Goal: Transaction & Acquisition: Download file/media

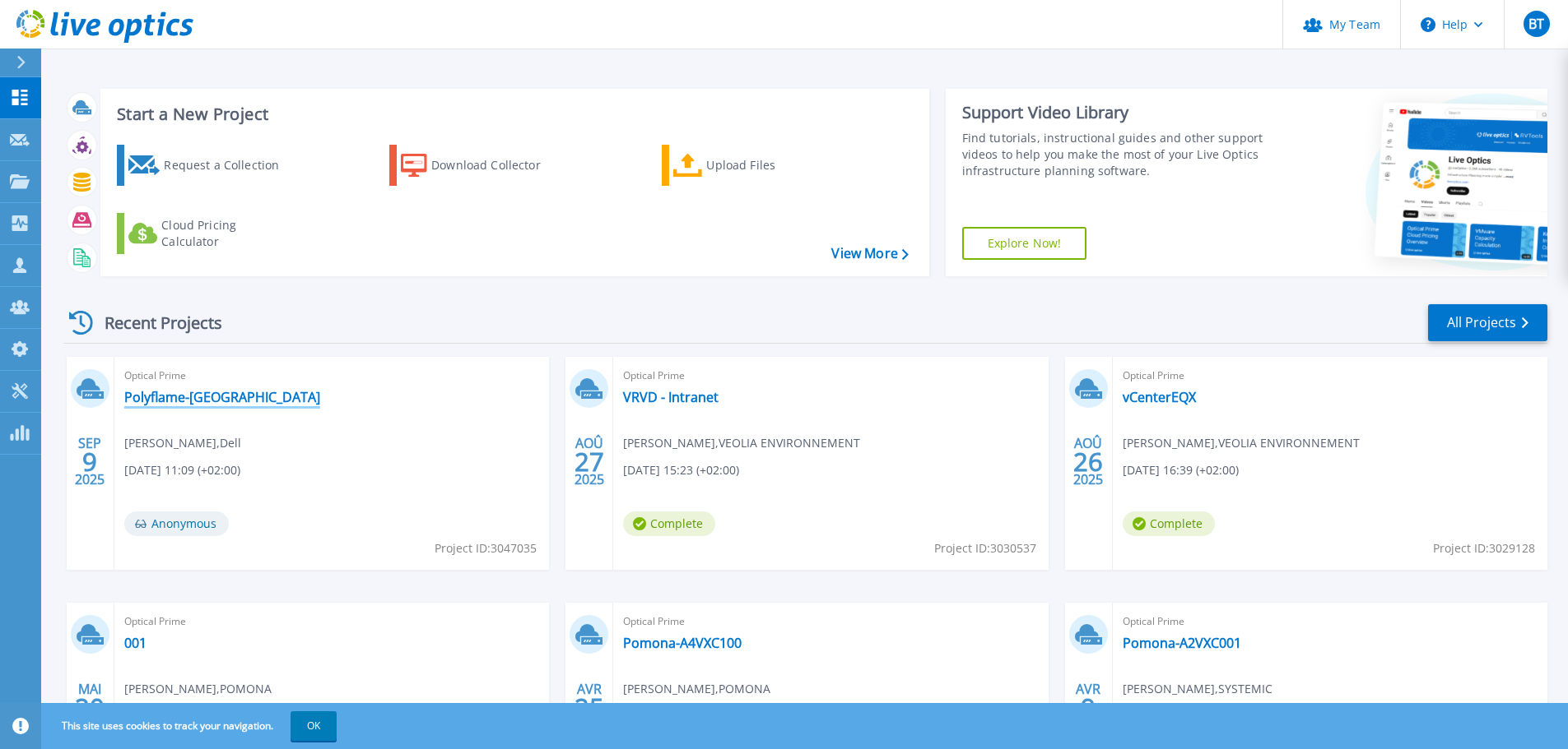
click at [204, 397] on link "Polyflame-[GEOGRAPHIC_DATA]" at bounding box center [222, 397] width 196 height 16
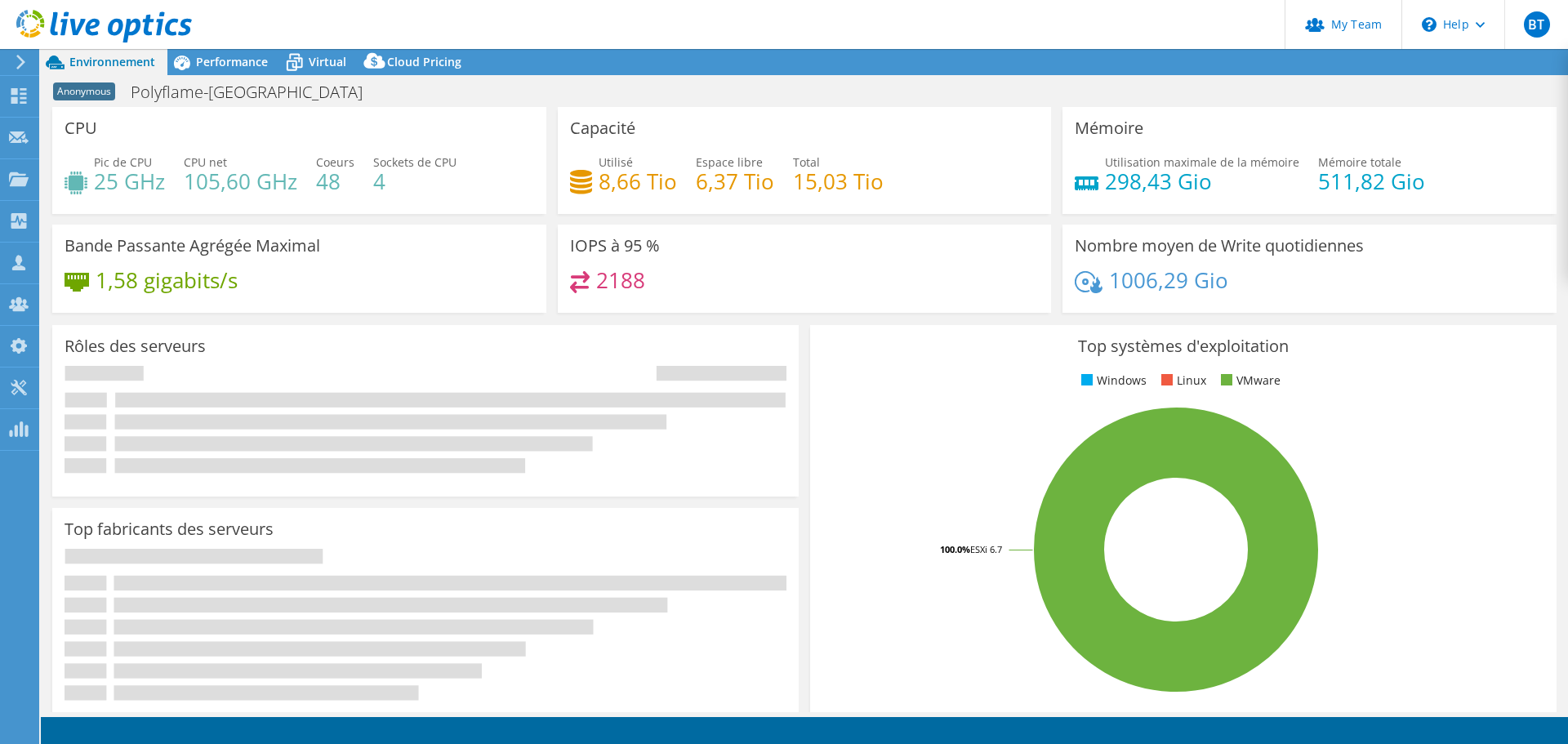
select select "USD"
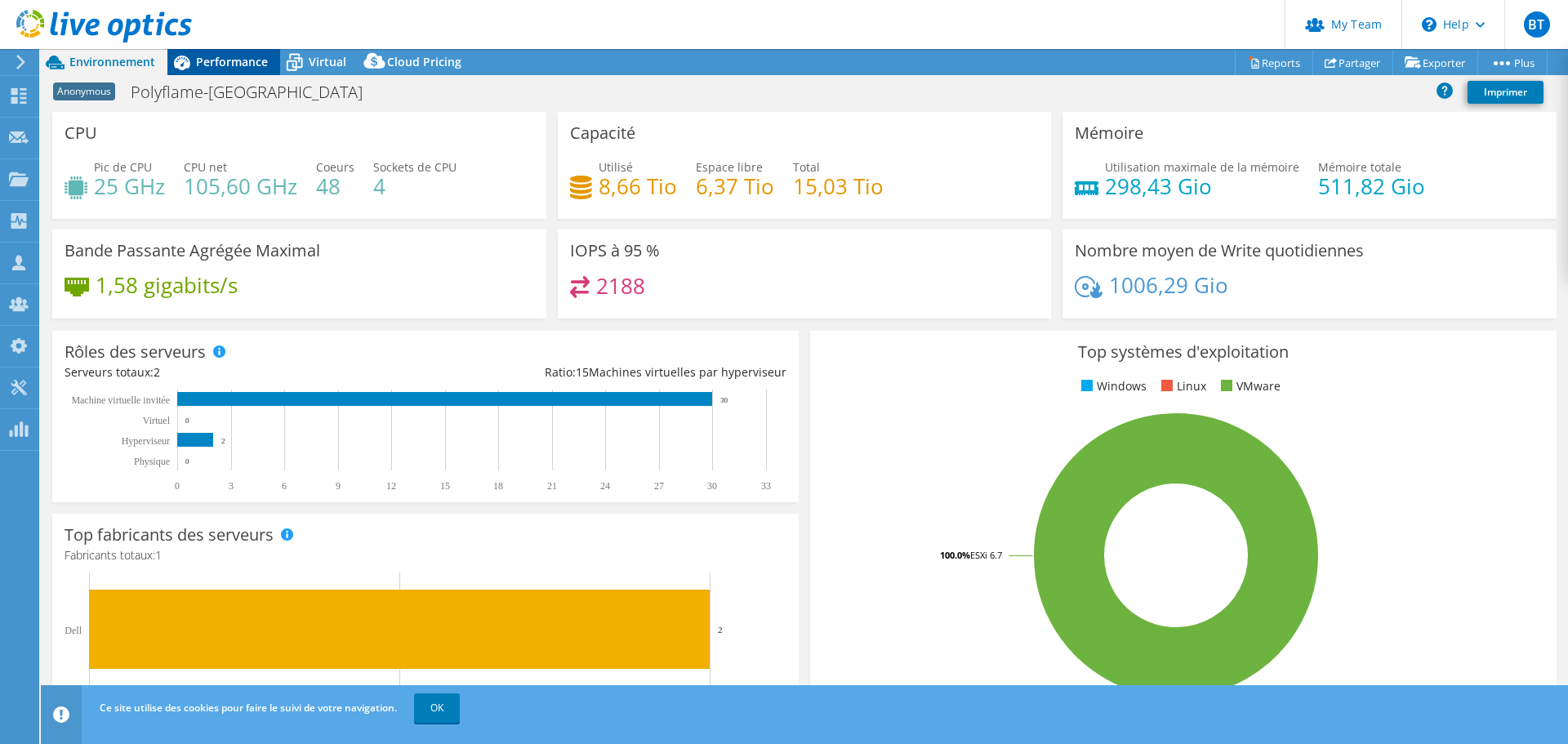
click at [218, 57] on span "Performance" at bounding box center [232, 62] width 72 height 15
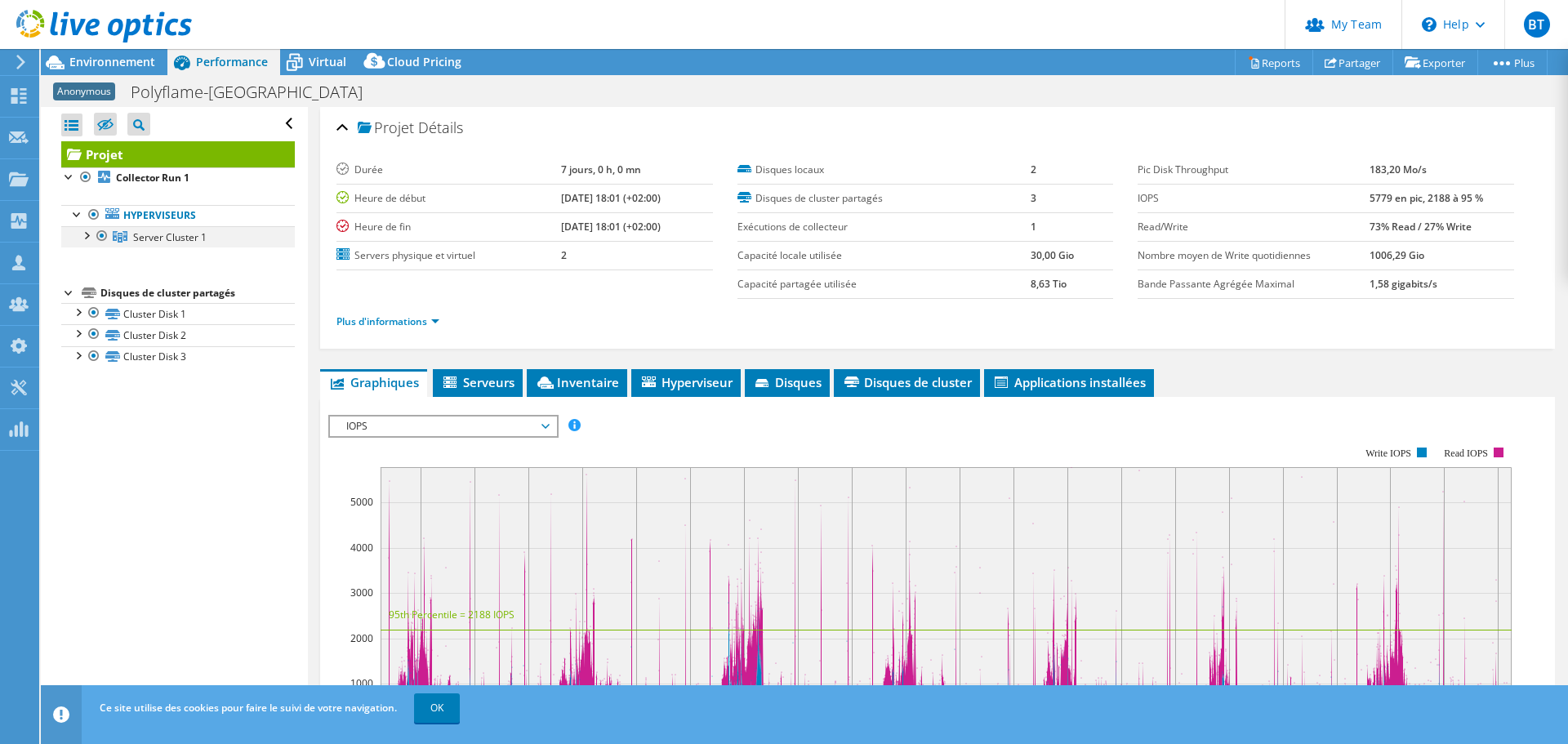
click at [90, 237] on div at bounding box center [86, 234] width 16 height 16
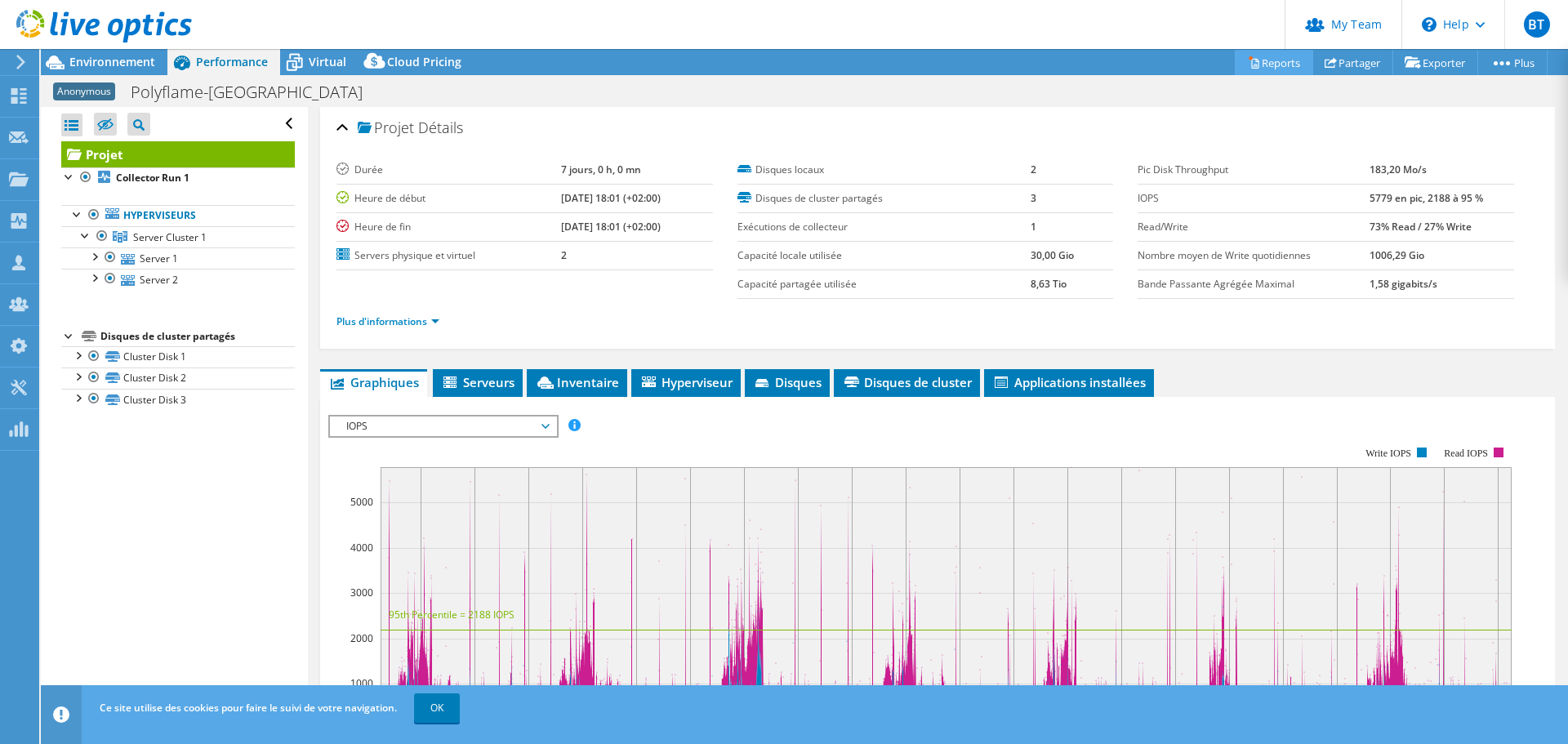
click at [1268, 63] on link "Reports" at bounding box center [1273, 63] width 78 height 26
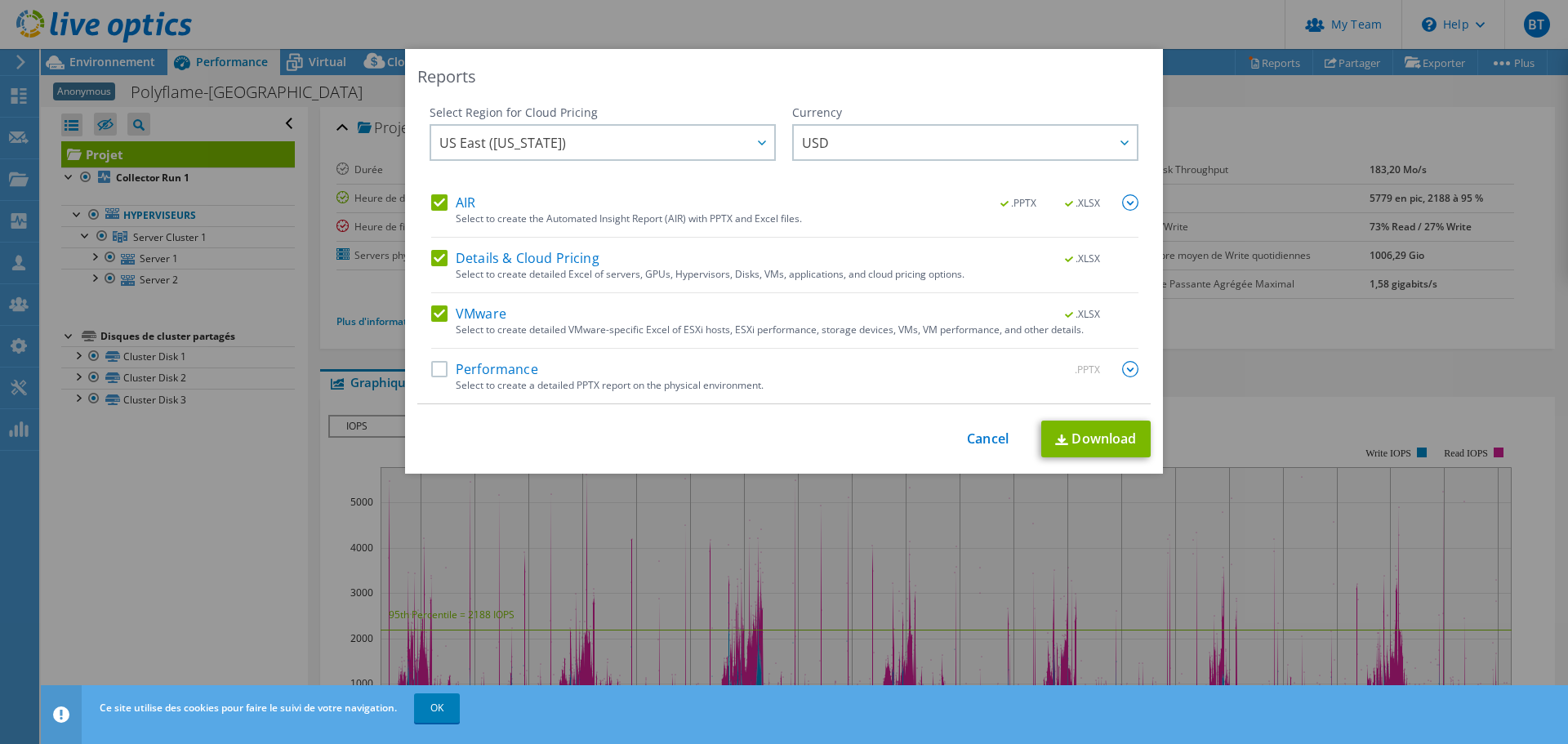
click at [496, 369] on label "Performance" at bounding box center [484, 369] width 107 height 16
click at [0, 0] on input "Performance" at bounding box center [0, 0] width 0 height 0
click at [641, 145] on span "US East (Virginia)" at bounding box center [607, 142] width 335 height 33
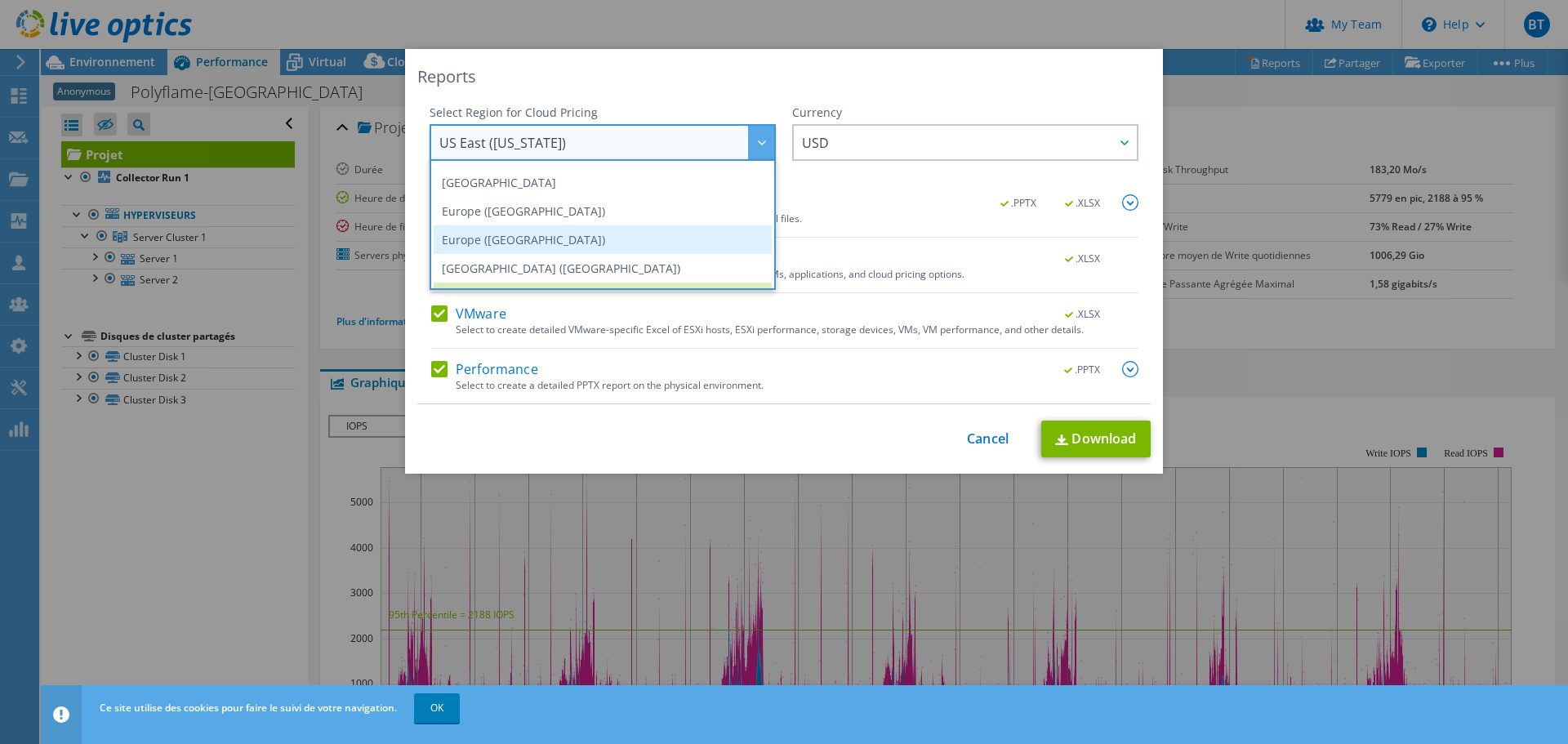
scroll to position [139, 0]
click at [511, 243] on li "Europe (Frankfurt)" at bounding box center [602, 238] width 338 height 28
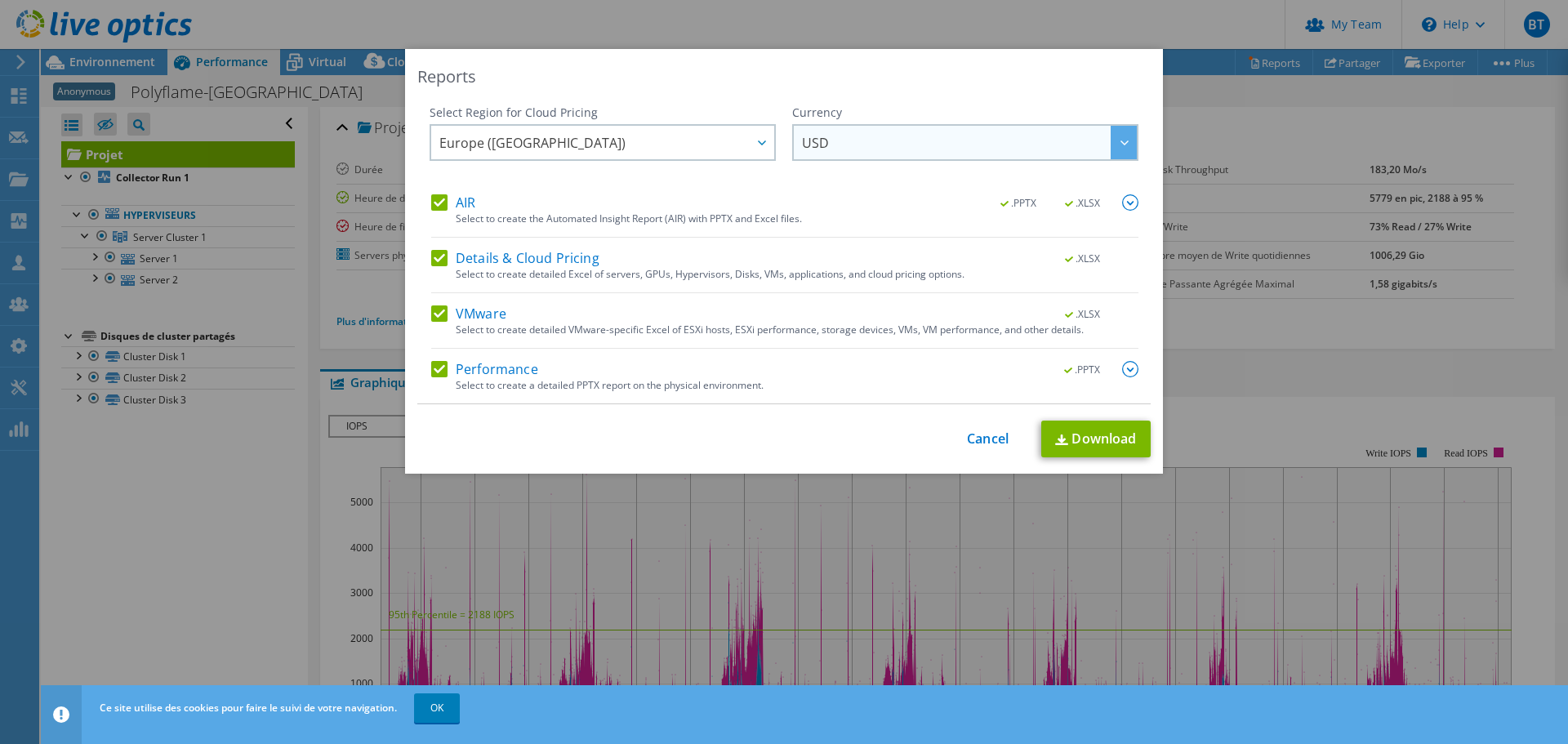
click at [811, 147] on span "USD" at bounding box center [815, 147] width 27 height 26
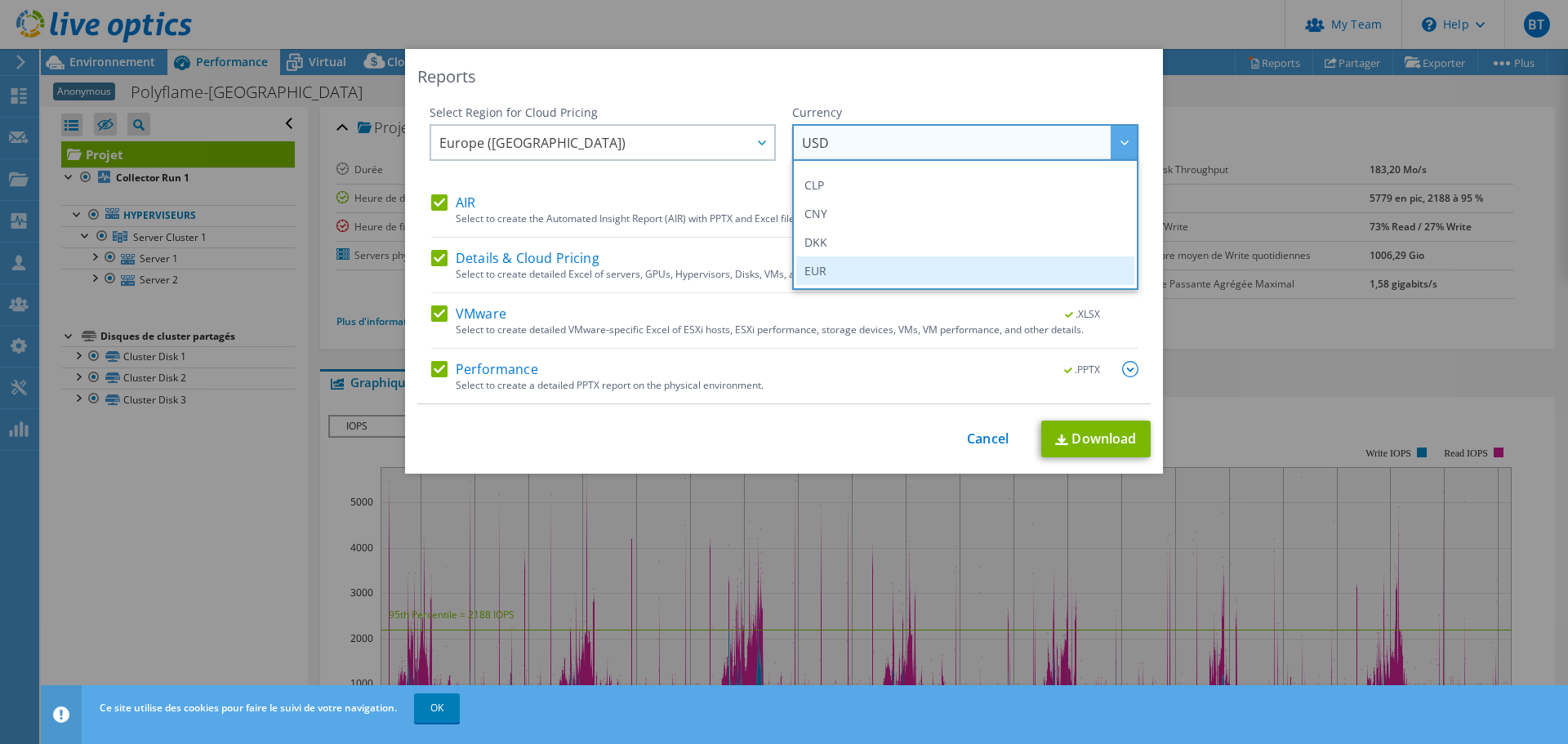
scroll to position [164, 0]
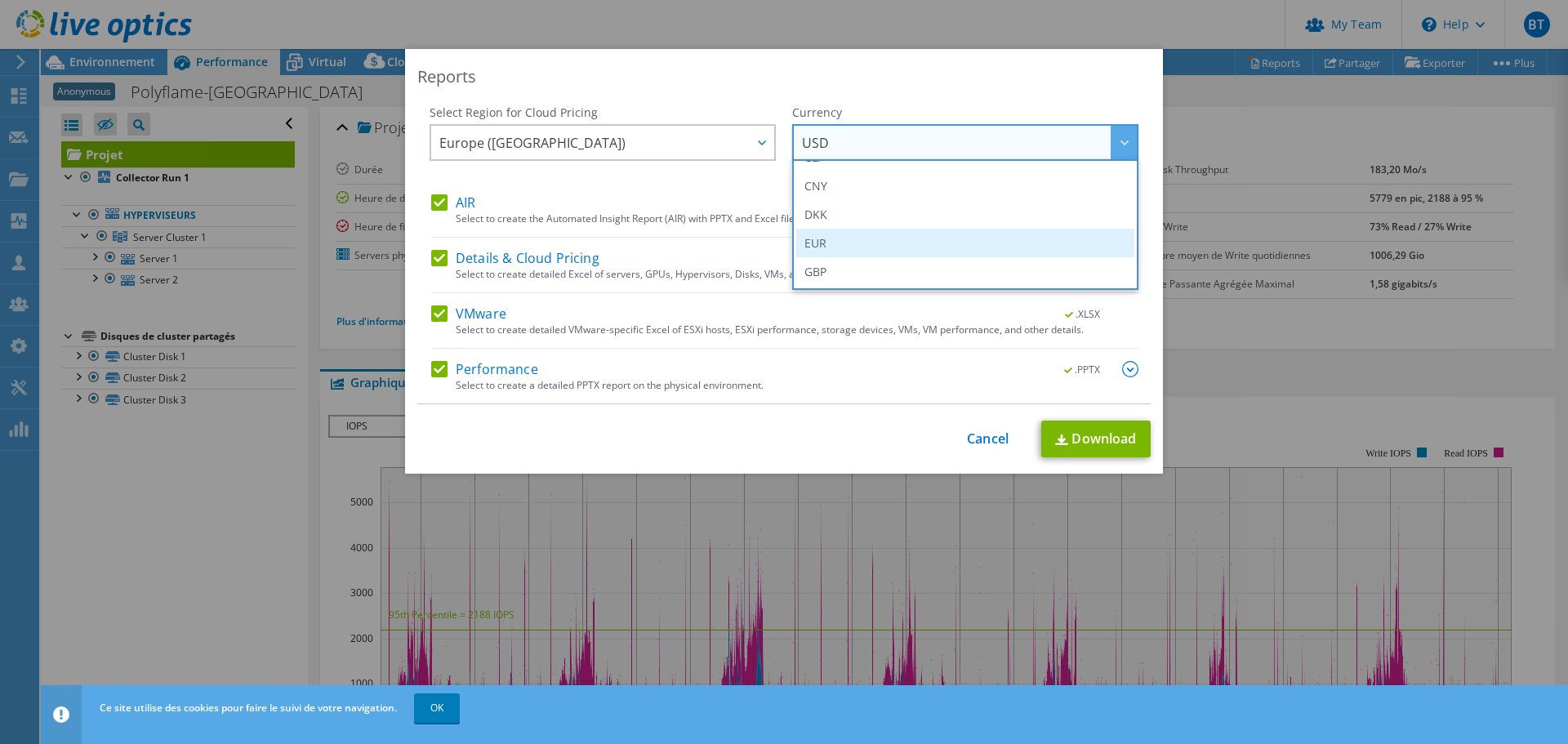
click at [813, 244] on li "EUR" at bounding box center [965, 243] width 338 height 28
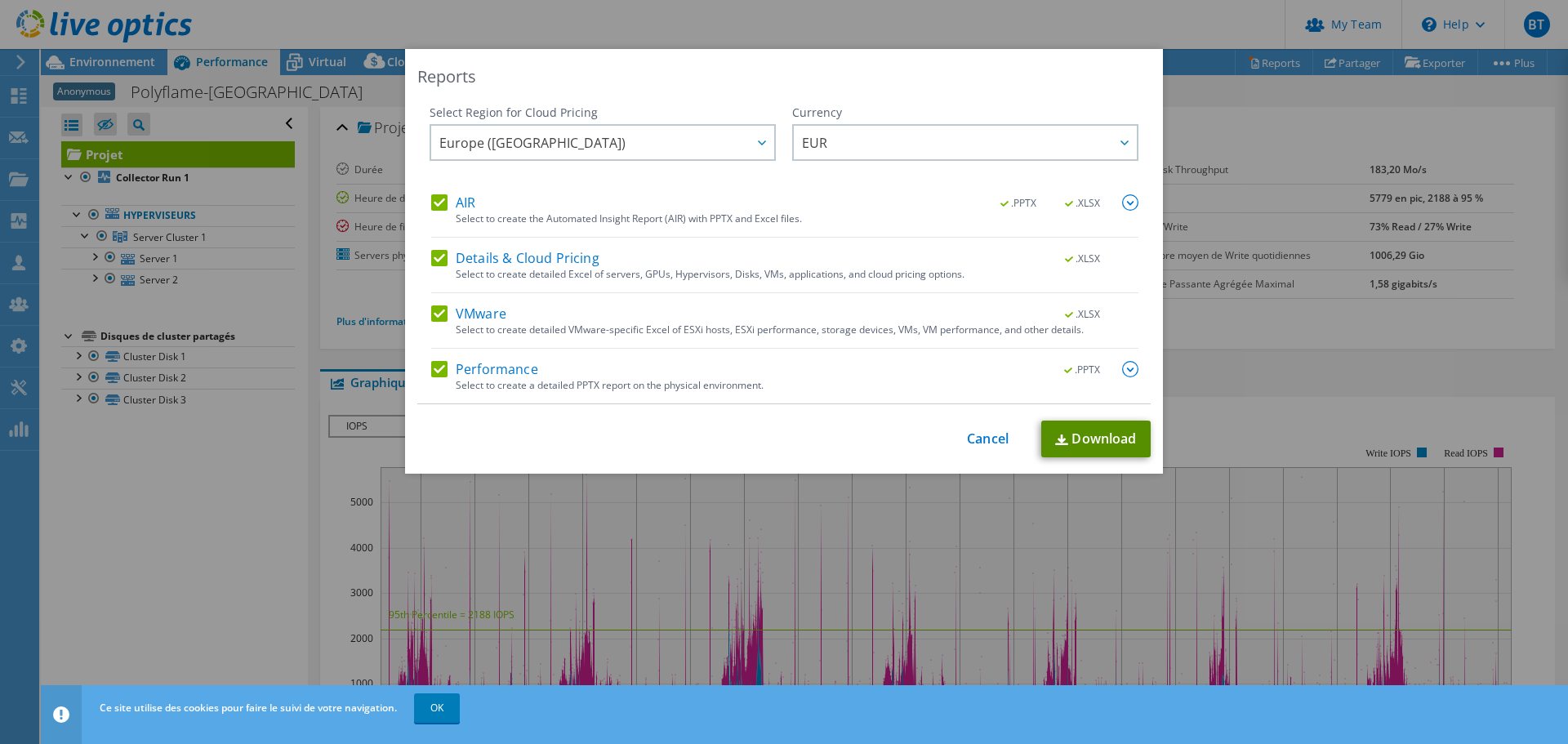
click at [1077, 437] on link "Download" at bounding box center [1096, 439] width 110 height 37
click at [985, 440] on link "Cancel" at bounding box center [987, 439] width 42 height 15
